Goal: Navigation & Orientation: Find specific page/section

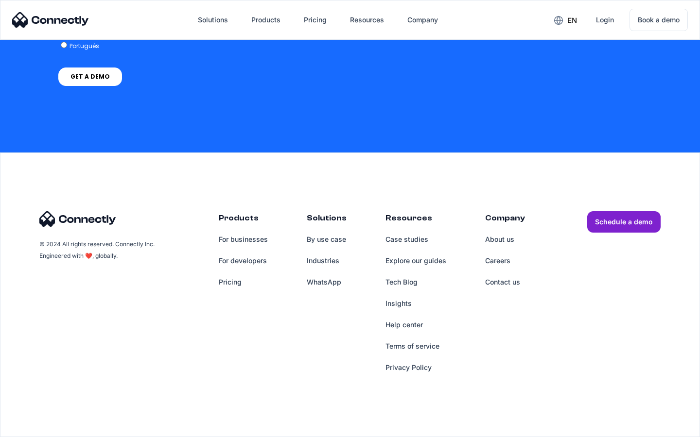
scroll to position [728, 0]
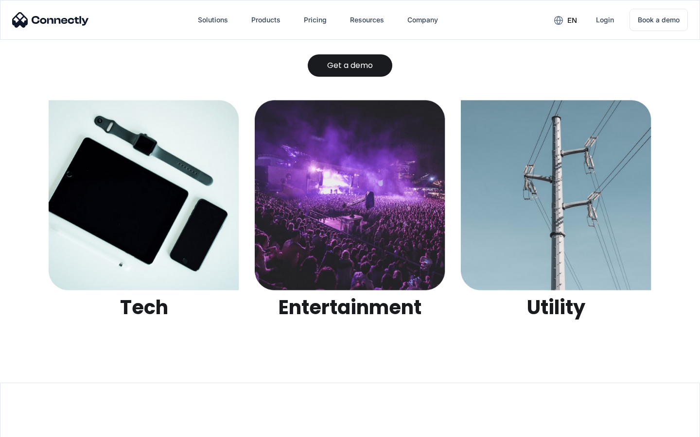
scroll to position [3065, 0]
